Goal: Information Seeking & Learning: Learn about a topic

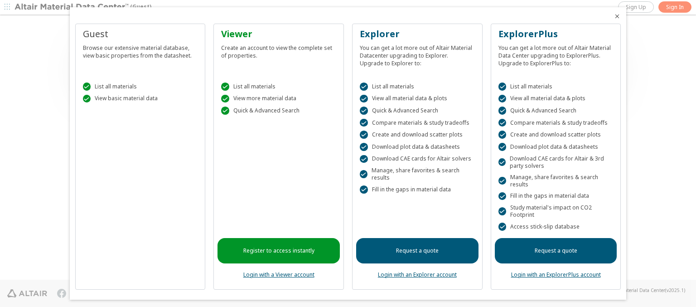
click at [613, 16] on icon "Close" at bounding box center [616, 16] width 7 height 7
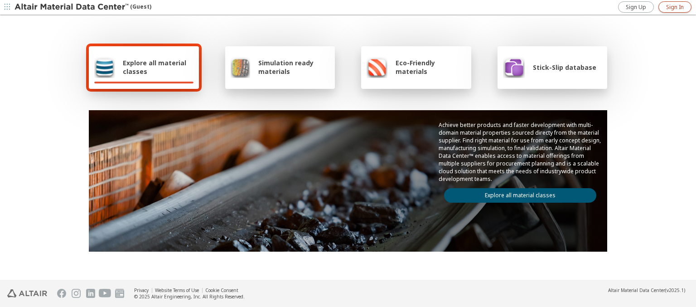
click at [675, 7] on span "Sign In" at bounding box center [675, 7] width 18 height 7
click at [72, 7] on img at bounding box center [72, 7] width 116 height 9
click at [154, 67] on span "Explore all material classes" at bounding box center [158, 66] width 71 height 17
click at [516, 193] on link "Explore all material classes" at bounding box center [520, 195] width 152 height 14
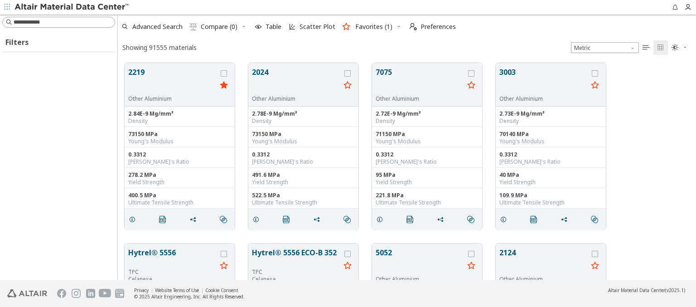
scroll to position [217, 571]
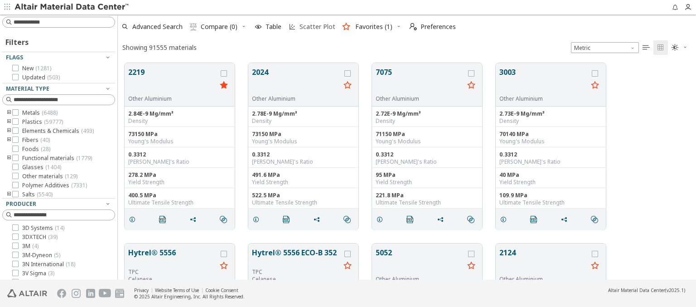
click at [311, 27] on span "Scatter Plot" at bounding box center [317, 27] width 36 height 6
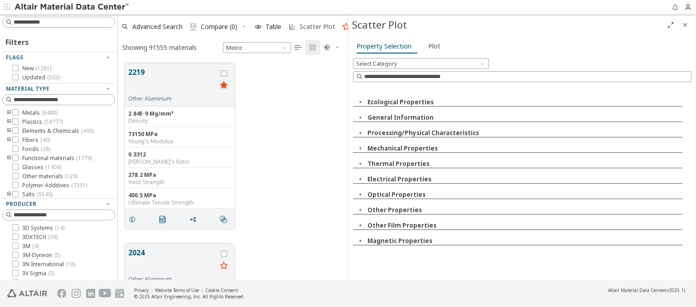
scroll to position [217, 223]
click at [360, 101] on icon "button" at bounding box center [360, 101] width 7 height 7
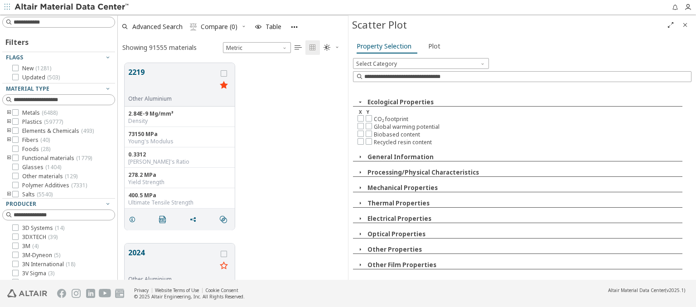
click at [72, 7] on img at bounding box center [72, 7] width 116 height 9
